Goal: Check status: Check status

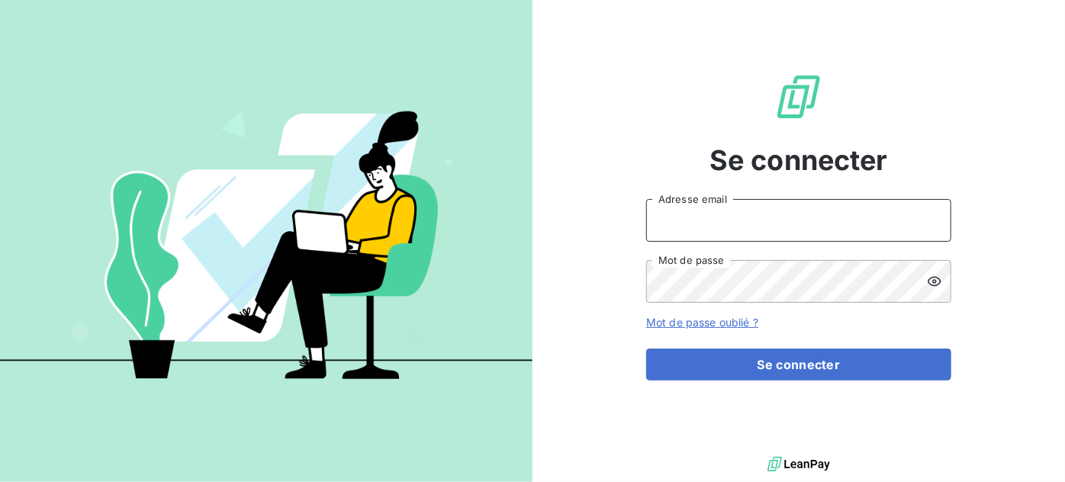
click at [729, 213] on input "Adresse email" at bounding box center [798, 220] width 305 height 43
type input "vtortelier@oet.fr"
click at [0, 481] on div at bounding box center [0, 482] width 0 height 0
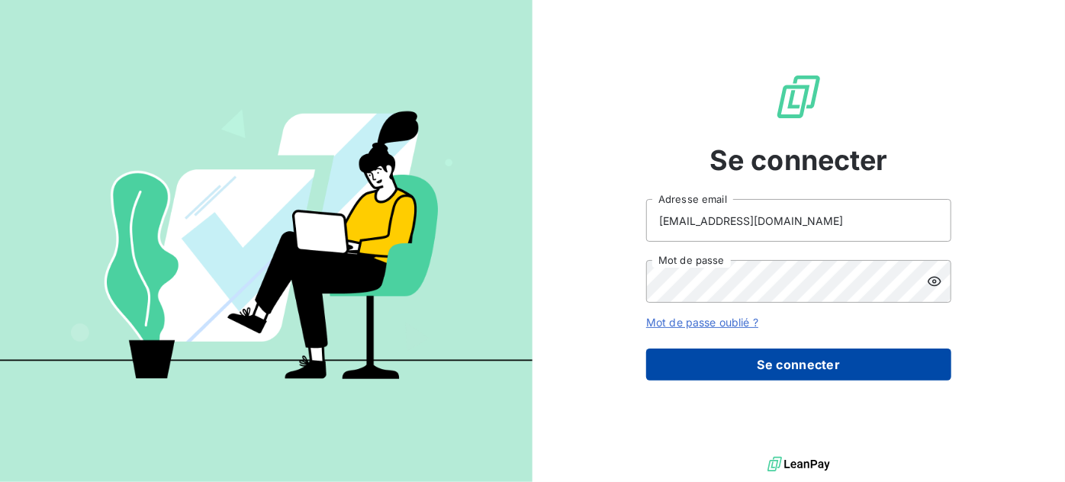
click at [725, 353] on button "Se connecter" at bounding box center [798, 365] width 305 height 32
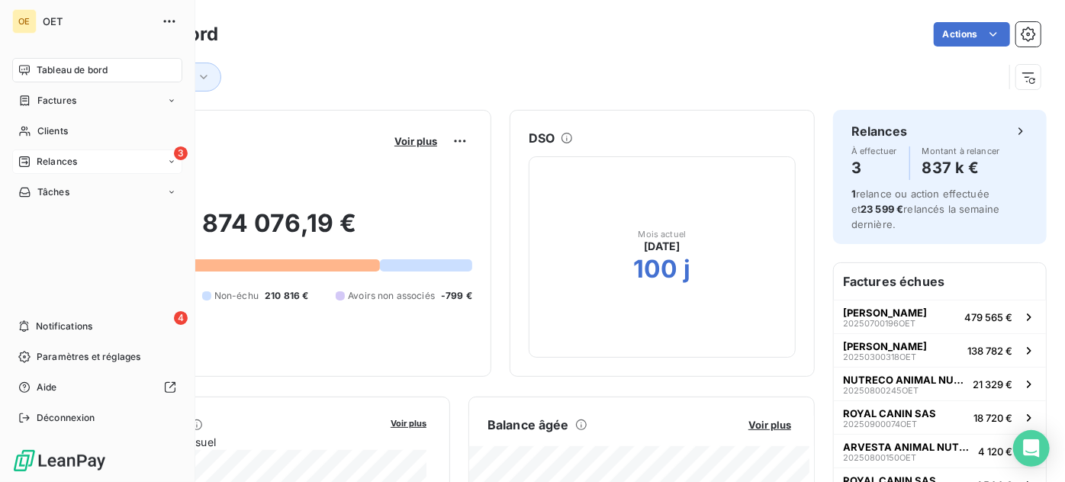
click at [38, 156] on span "Relances" at bounding box center [57, 162] width 40 height 14
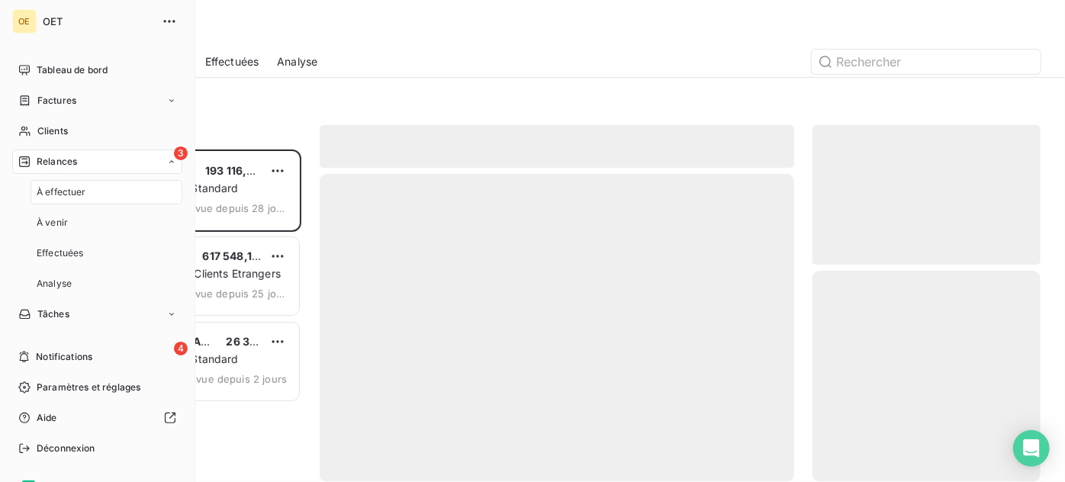
scroll to position [321, 217]
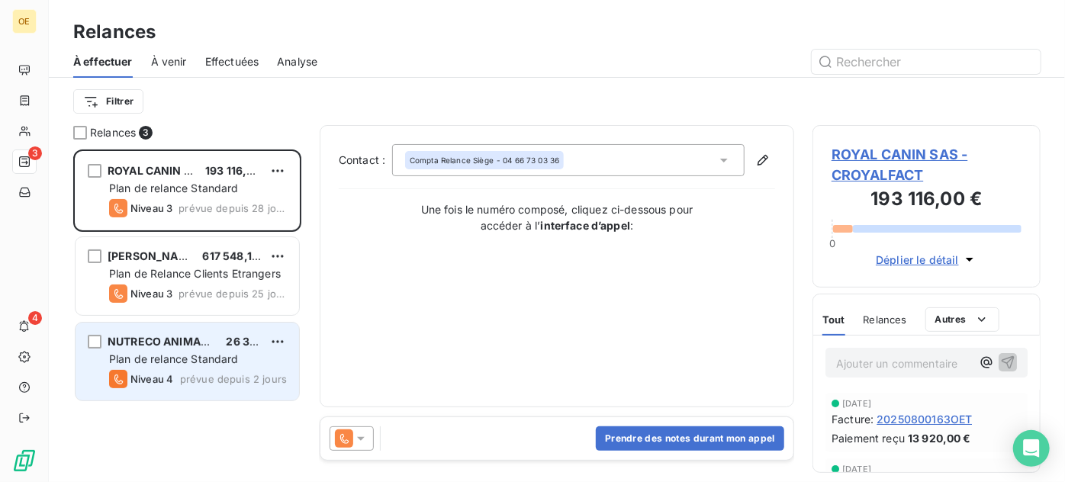
click at [185, 344] on span "NUTRECO ANIMAL NUTRITION IBERI" at bounding box center [204, 341] width 192 height 13
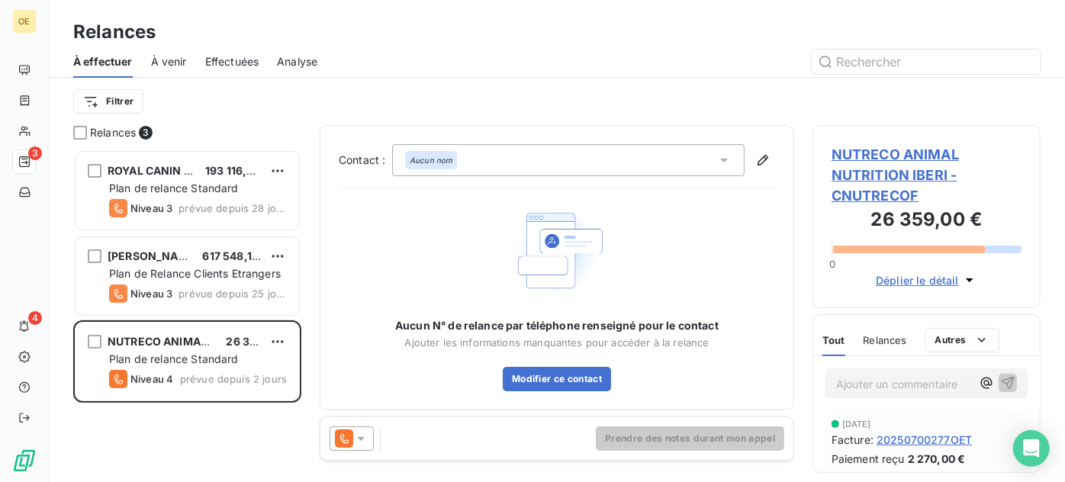
click at [958, 272] on button "Déplier le détail" at bounding box center [926, 281] width 111 height 18
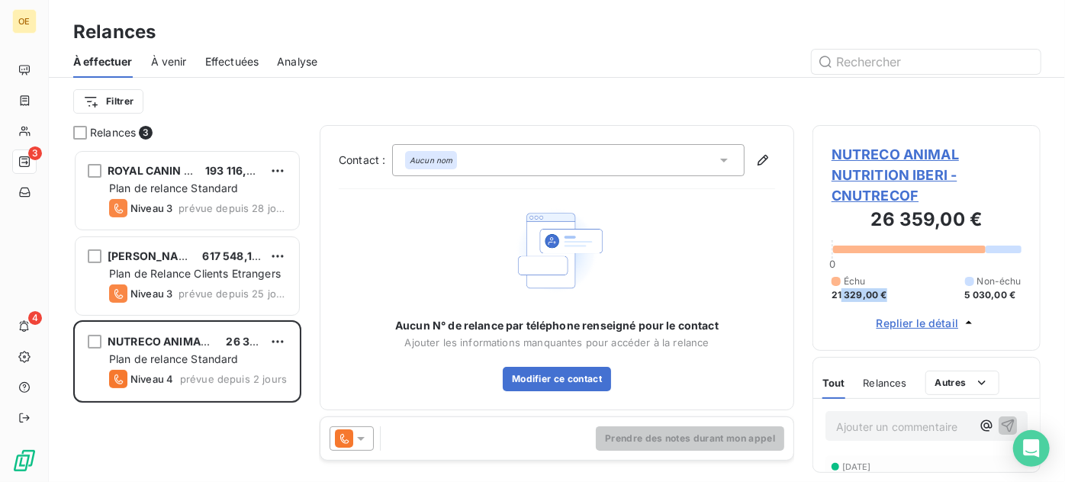
drag, startPoint x: 841, startPoint y: 292, endPoint x: 883, endPoint y: 293, distance: 42.0
click at [883, 293] on span "21 329,00 €" at bounding box center [859, 295] width 56 height 14
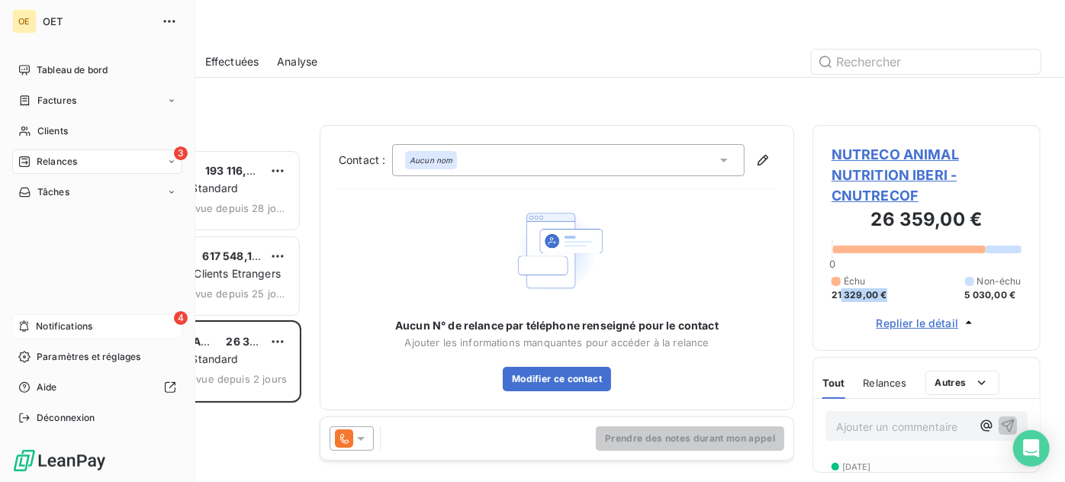
click at [94, 329] on div "4 Notifications" at bounding box center [97, 326] width 170 height 24
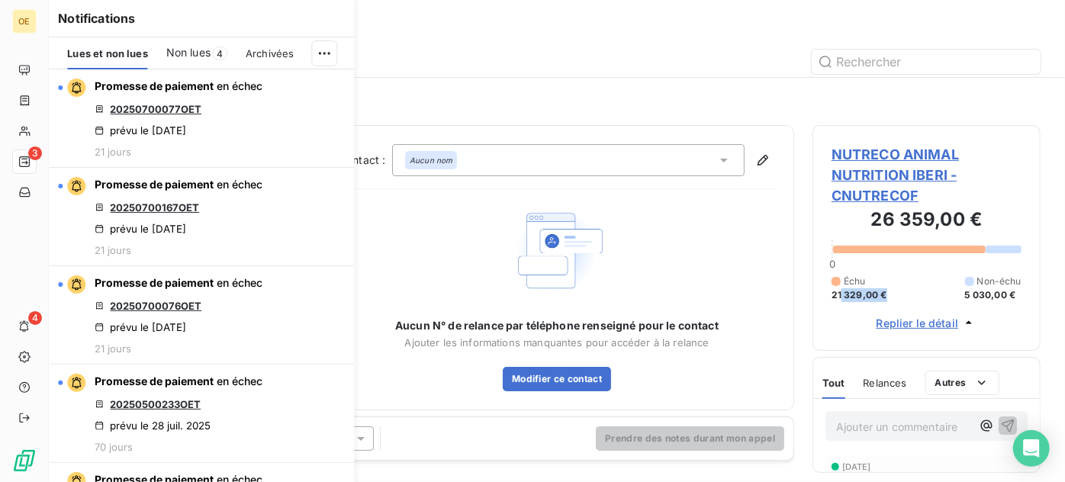
click at [508, 244] on img at bounding box center [557, 250] width 98 height 98
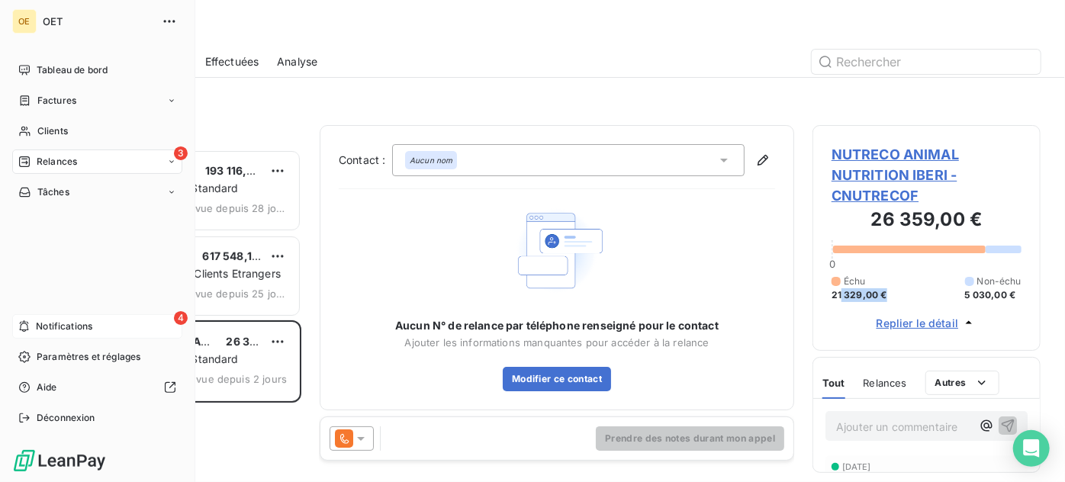
click at [67, 326] on span "Notifications" at bounding box center [64, 327] width 56 height 14
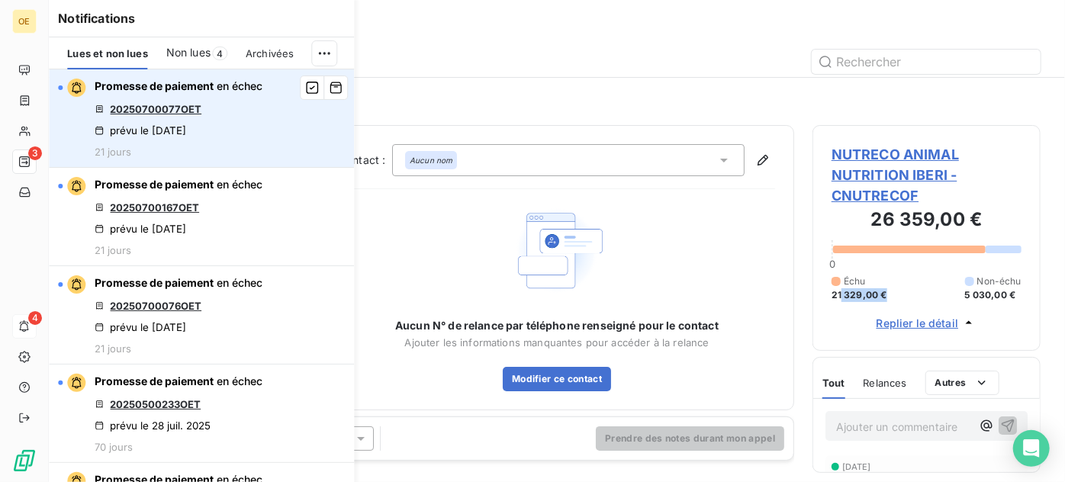
click at [156, 111] on link "20250700077OET" at bounding box center [156, 109] width 92 height 12
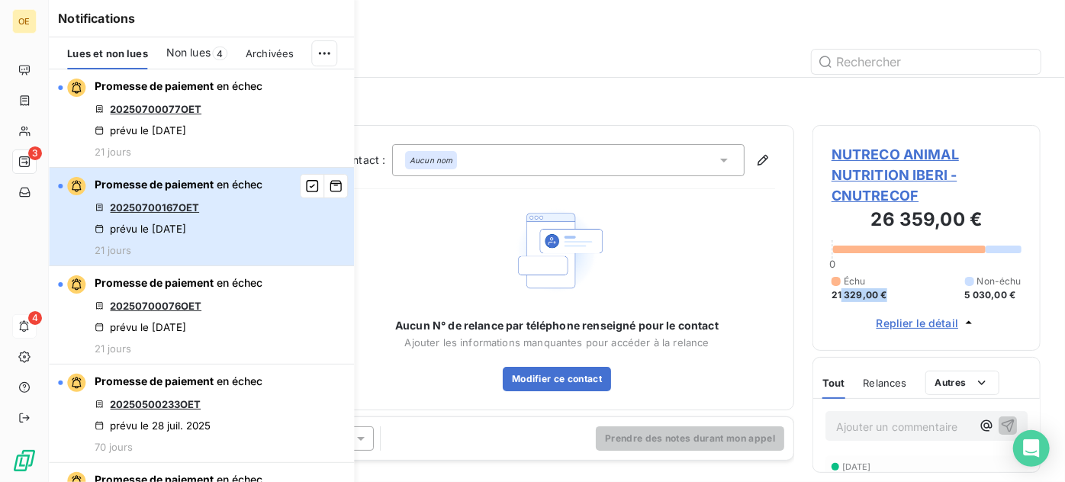
click at [281, 230] on button "Promesse de paiement en échec 20250700167OET prévu le 15 sept. 2025 21 jours" at bounding box center [201, 217] width 305 height 98
